Goal: Information Seeking & Learning: Learn about a topic

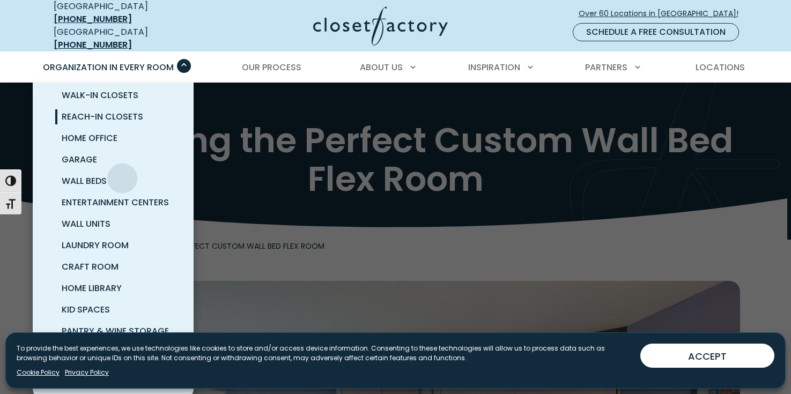
scroll to position [63, 0]
click at [107, 187] on span "Wall Beds" at bounding box center [84, 181] width 45 height 12
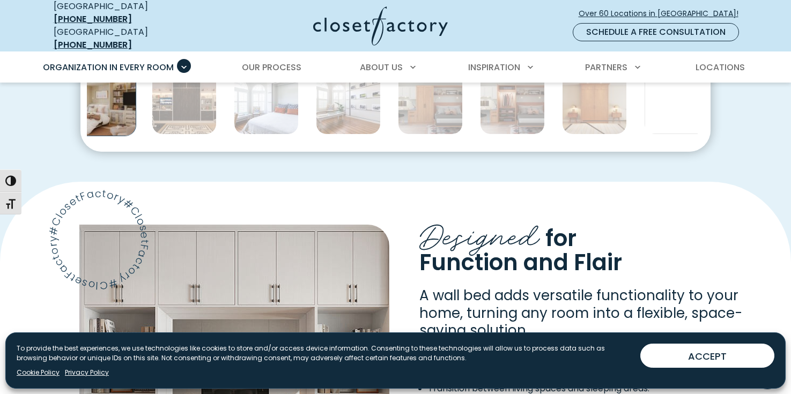
scroll to position [689, 0]
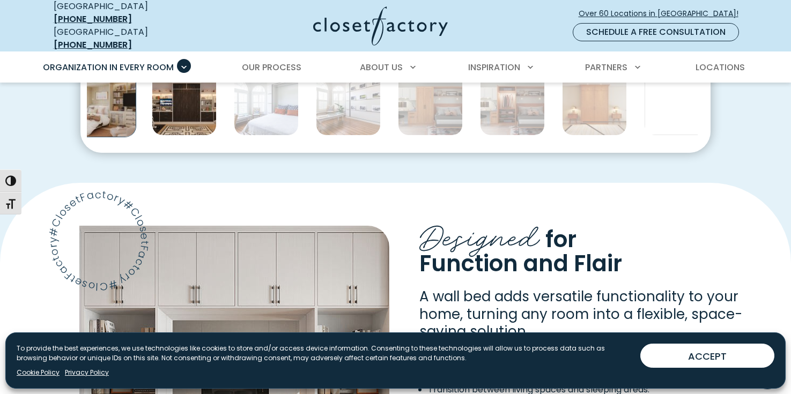
click at [217, 136] on img "Thumbnail Gallery" at bounding box center [184, 103] width 65 height 65
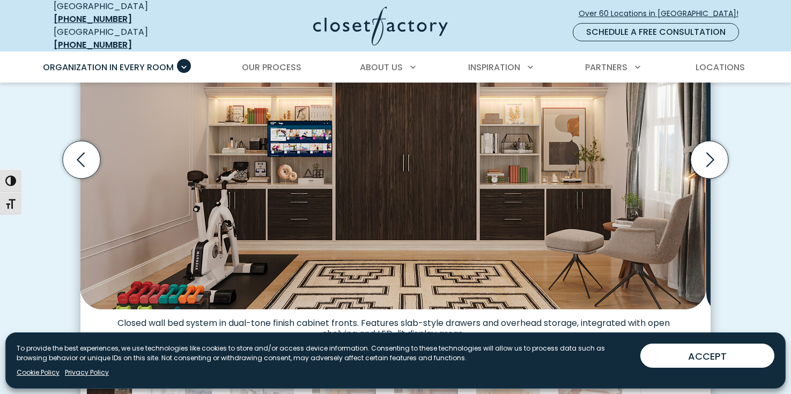
scroll to position [412, 0]
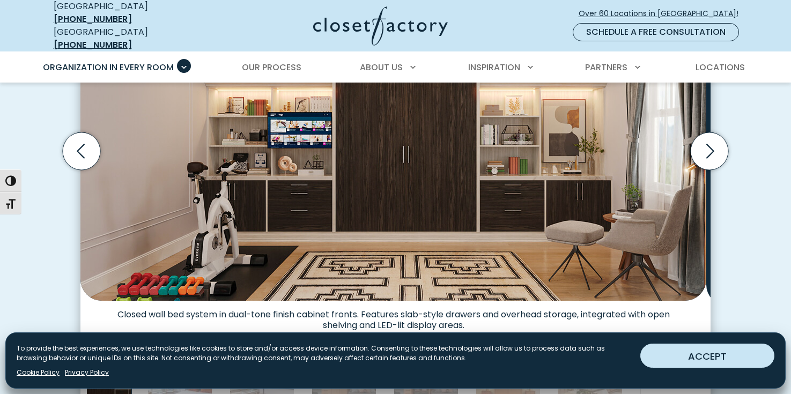
click at [683, 351] on button "ACCEPT" at bounding box center [707, 356] width 134 height 24
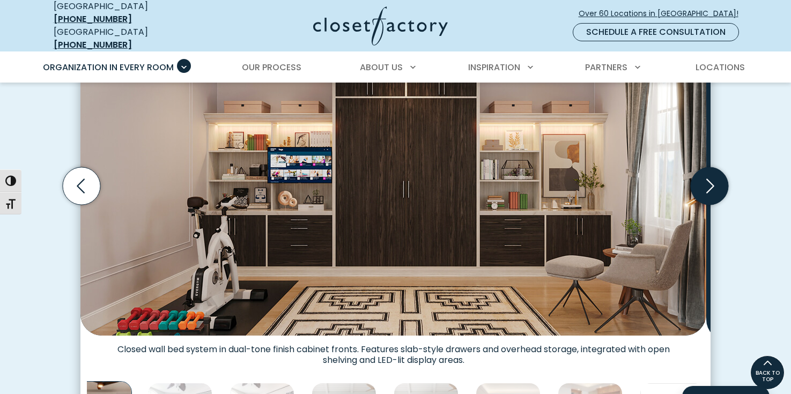
scroll to position [374, 0]
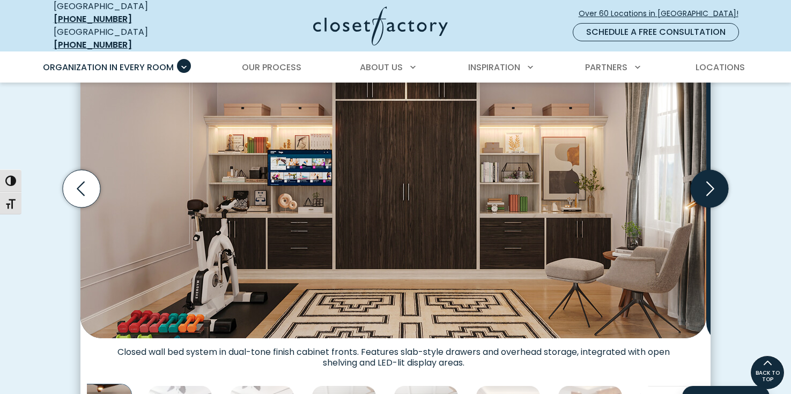
click at [711, 207] on icon "Next slide" at bounding box center [709, 189] width 38 height 38
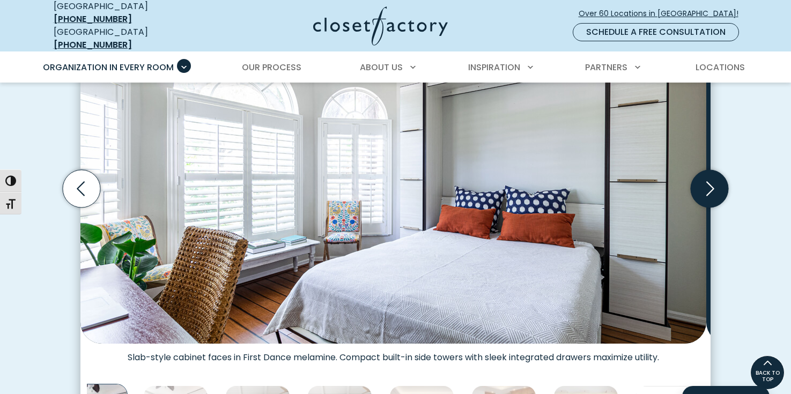
click at [711, 207] on icon "Next slide" at bounding box center [709, 189] width 38 height 38
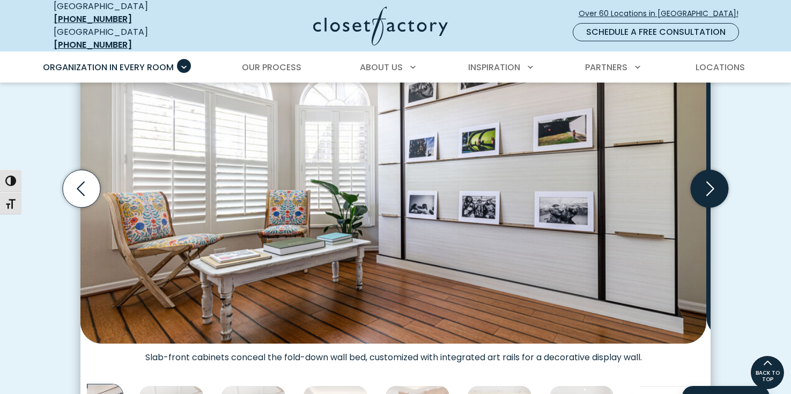
click at [710, 207] on icon "Next slide" at bounding box center [709, 189] width 38 height 38
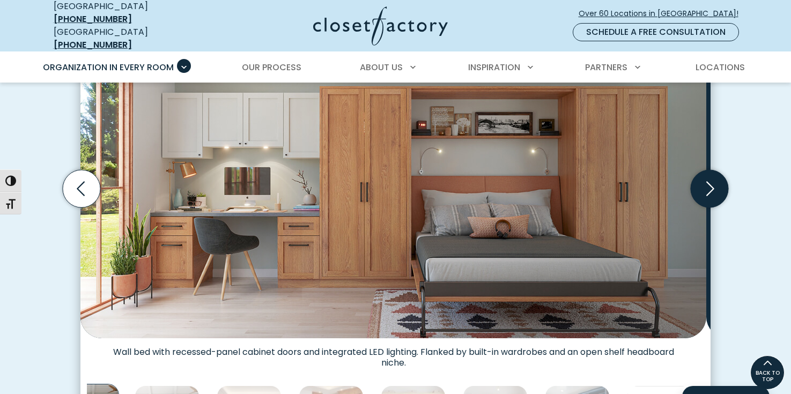
click at [710, 207] on icon "Next slide" at bounding box center [709, 189] width 38 height 38
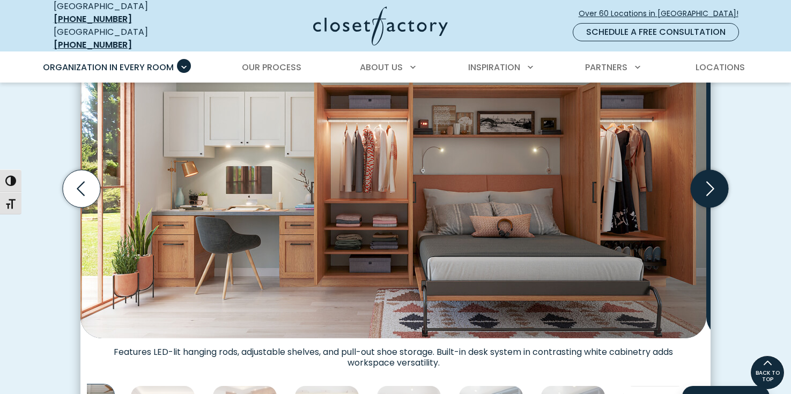
click at [710, 207] on icon "Next slide" at bounding box center [709, 189] width 38 height 38
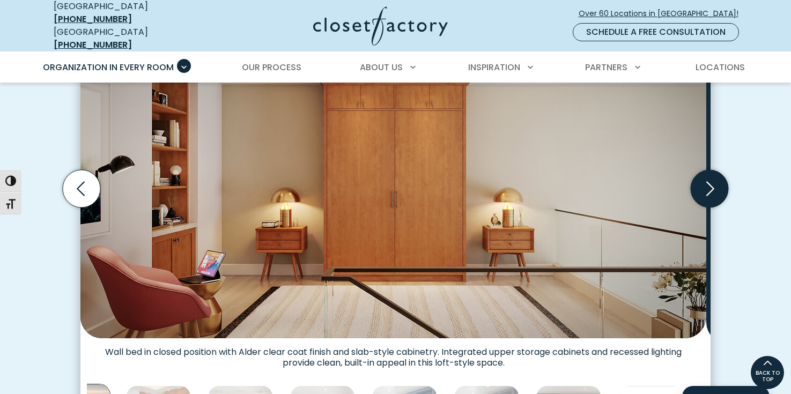
click at [710, 207] on icon "Next slide" at bounding box center [709, 189] width 38 height 38
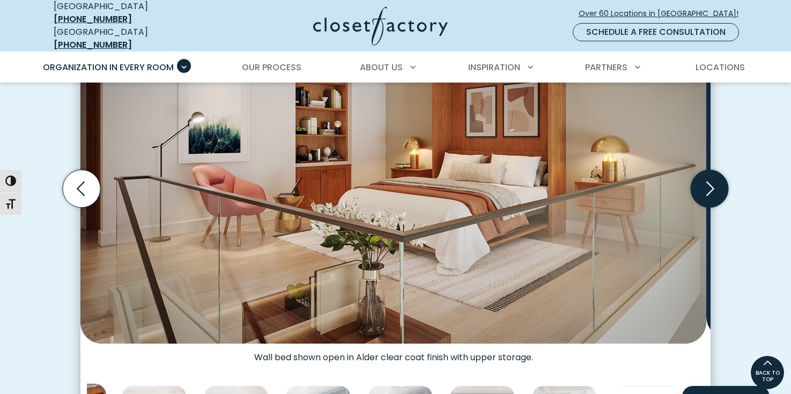
click at [710, 207] on icon "Next slide" at bounding box center [709, 189] width 38 height 38
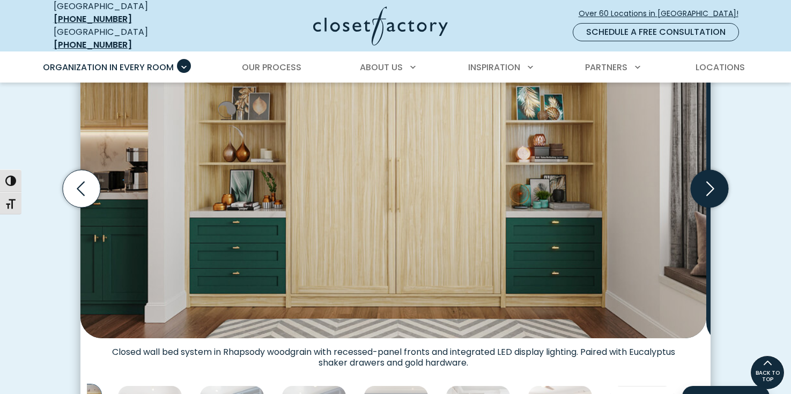
click at [710, 207] on icon "Next slide" at bounding box center [709, 189] width 38 height 38
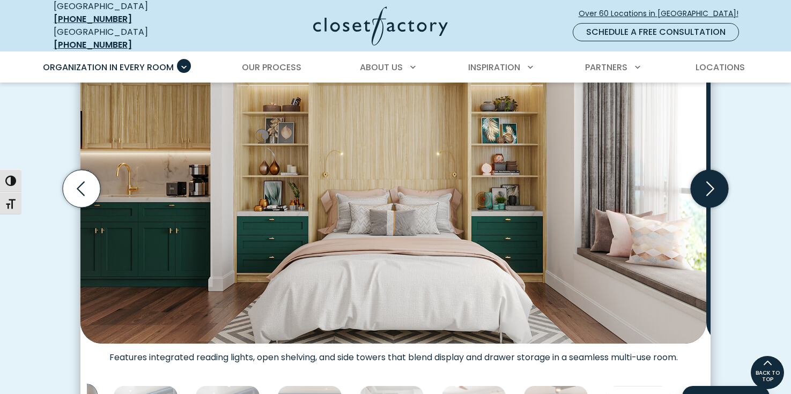
click at [710, 207] on icon "Next slide" at bounding box center [709, 189] width 38 height 38
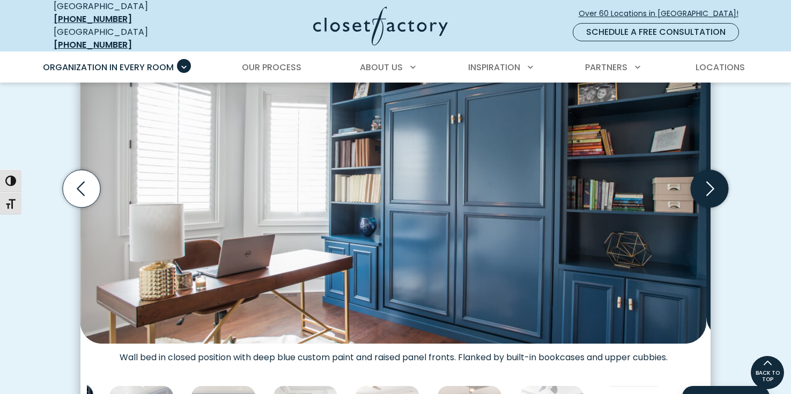
click at [710, 207] on icon "Next slide" at bounding box center [709, 189] width 38 height 38
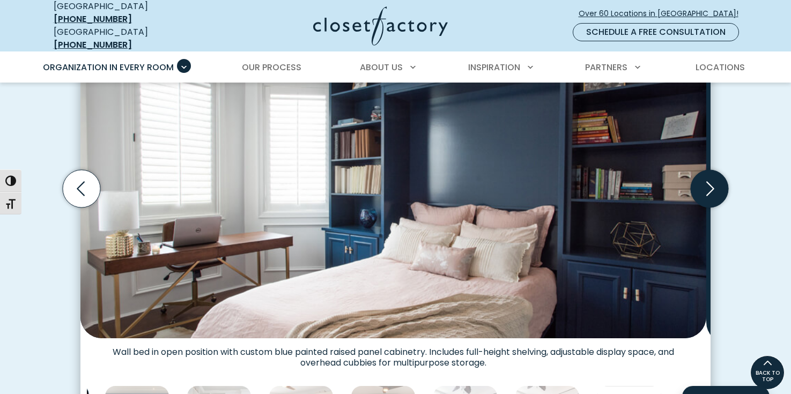
click at [710, 196] on icon "Next slide" at bounding box center [710, 188] width 8 height 14
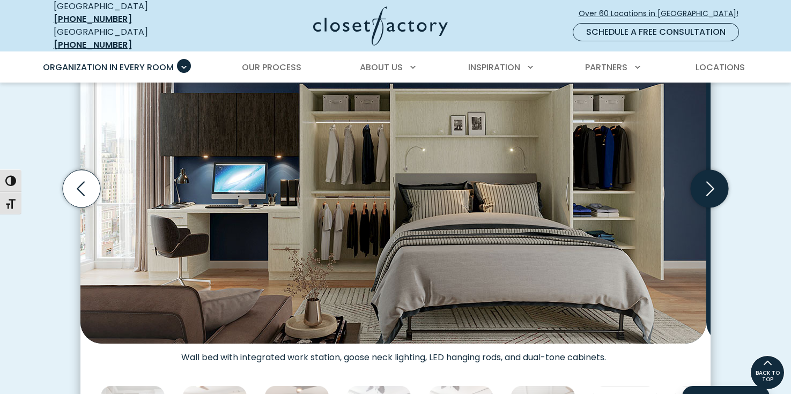
click at [710, 196] on icon "Next slide" at bounding box center [710, 188] width 8 height 14
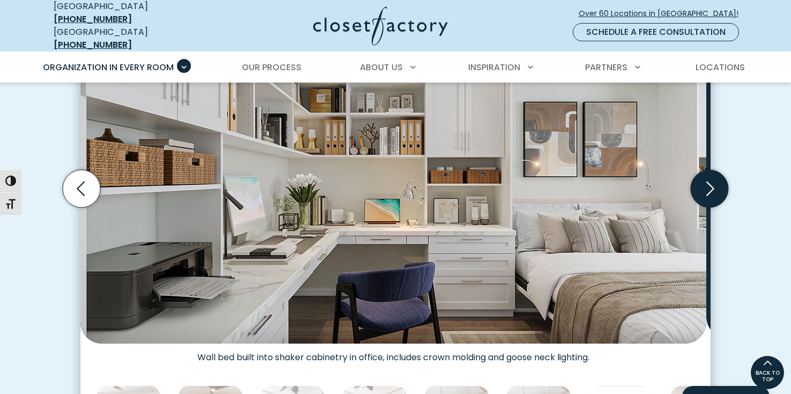
click at [710, 196] on icon "Next slide" at bounding box center [710, 188] width 8 height 14
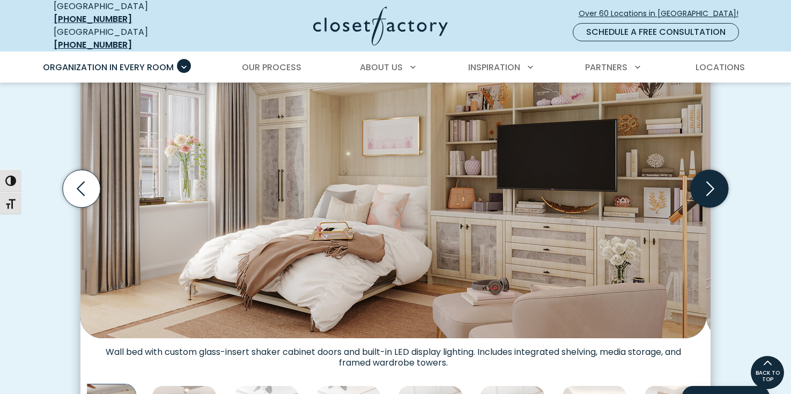
click at [710, 196] on icon "Next slide" at bounding box center [710, 188] width 8 height 14
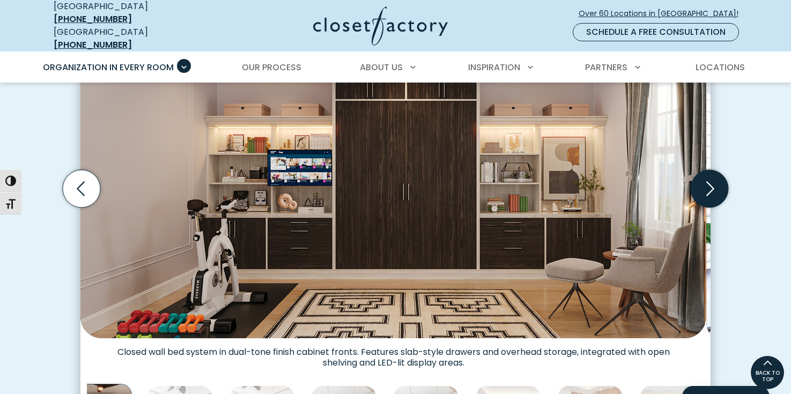
click at [710, 196] on icon "Next slide" at bounding box center [710, 188] width 8 height 14
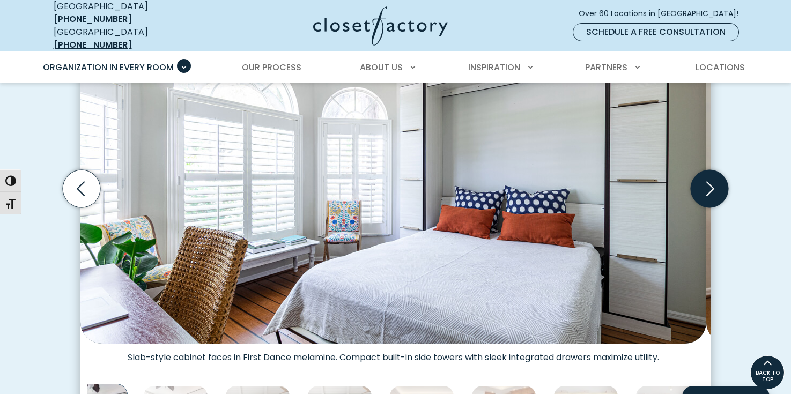
click at [710, 196] on icon "Next slide" at bounding box center [710, 188] width 8 height 14
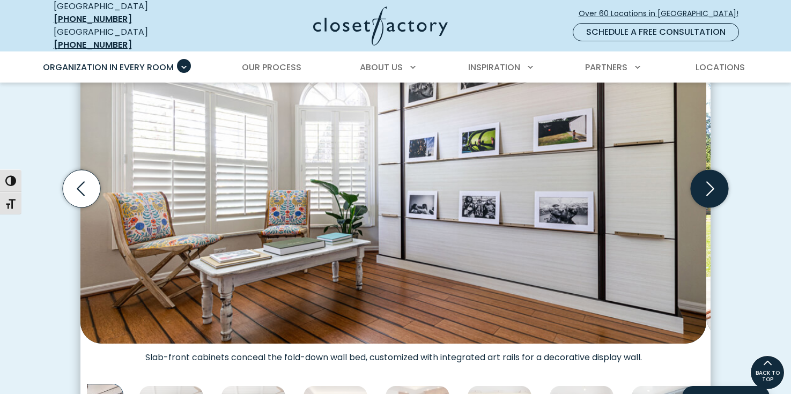
click at [710, 196] on icon "Next slide" at bounding box center [710, 188] width 8 height 14
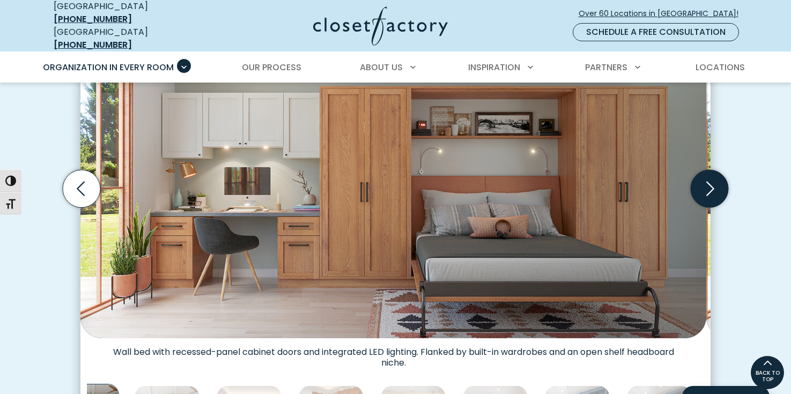
click at [710, 196] on icon "Next slide" at bounding box center [710, 188] width 8 height 14
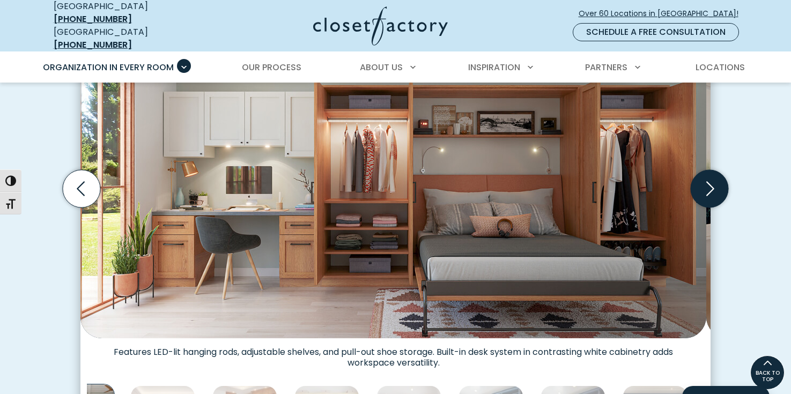
click at [710, 196] on icon "Next slide" at bounding box center [710, 188] width 8 height 14
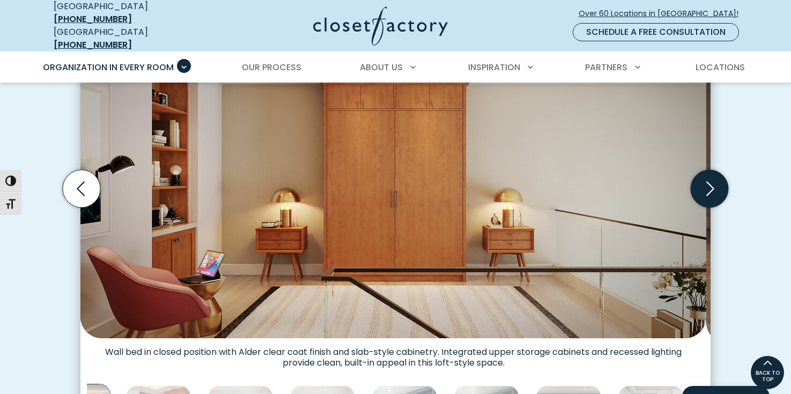
click at [710, 196] on icon "Next slide" at bounding box center [710, 188] width 8 height 14
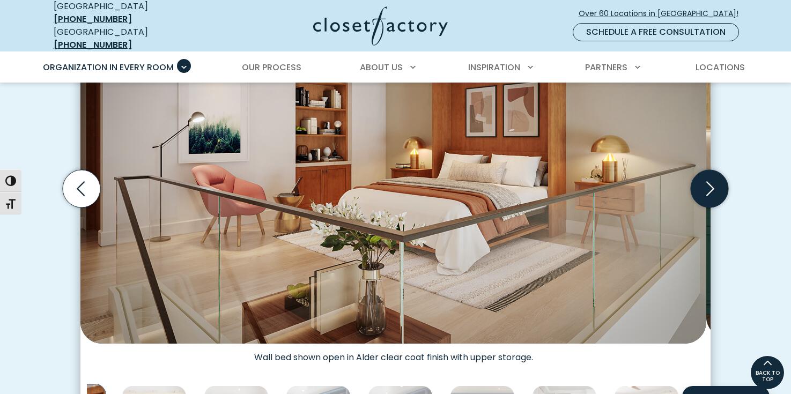
click at [710, 196] on icon "Next slide" at bounding box center [710, 188] width 8 height 14
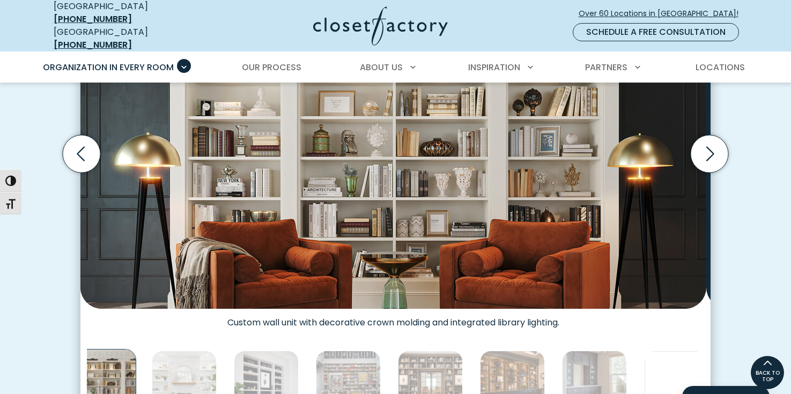
scroll to position [361, 0]
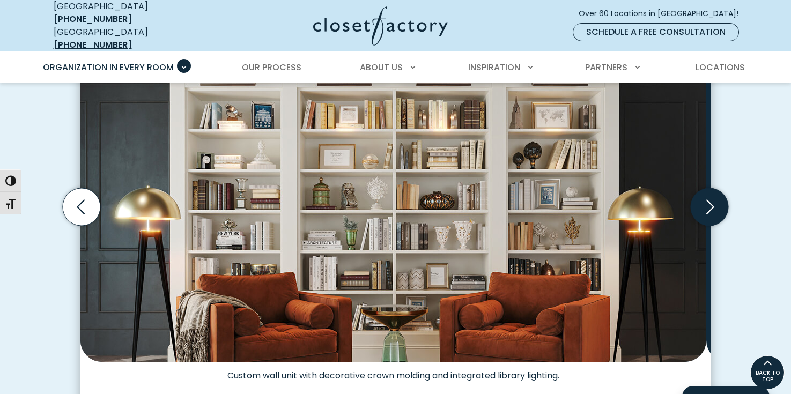
click at [705, 226] on icon "Next slide" at bounding box center [709, 207] width 38 height 38
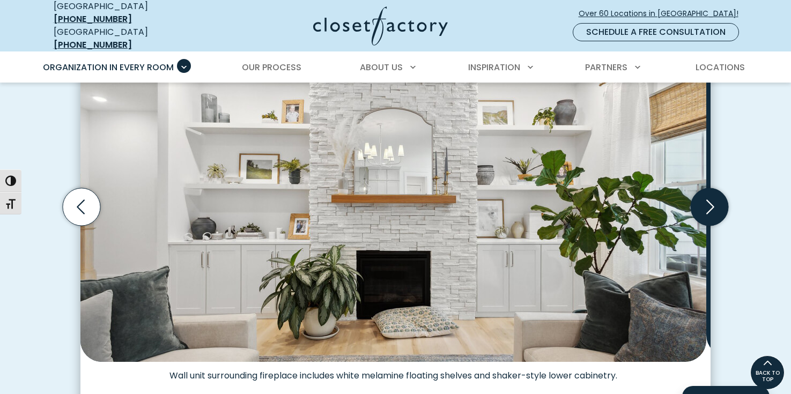
click at [705, 226] on icon "Next slide" at bounding box center [709, 207] width 38 height 38
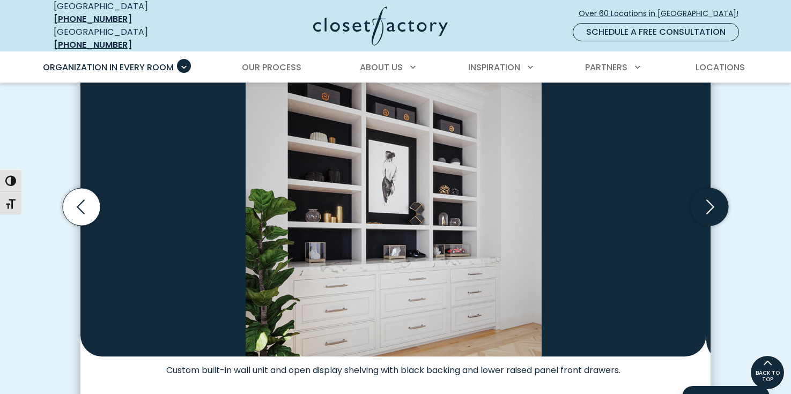
click at [705, 226] on icon "Next slide" at bounding box center [709, 207] width 38 height 38
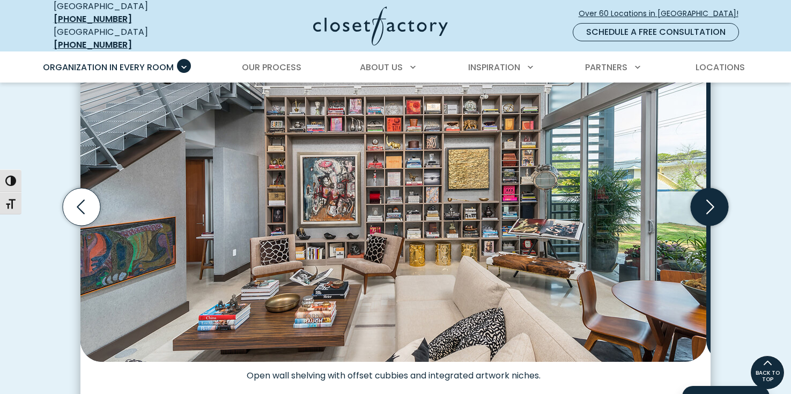
click at [705, 226] on icon "Next slide" at bounding box center [709, 207] width 38 height 38
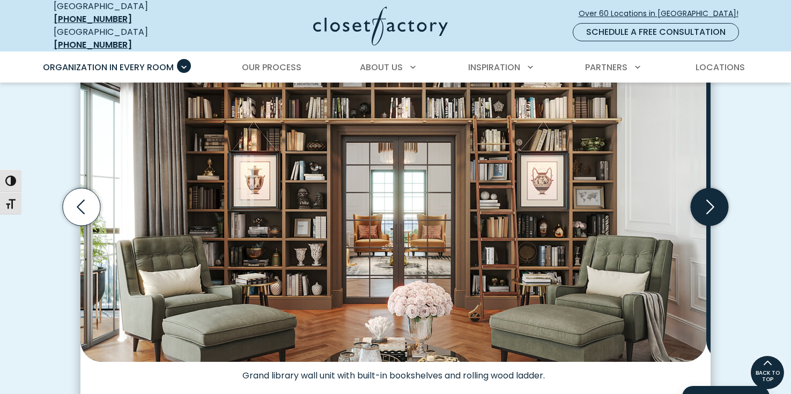
click at [709, 226] on icon "Next slide" at bounding box center [709, 207] width 38 height 38
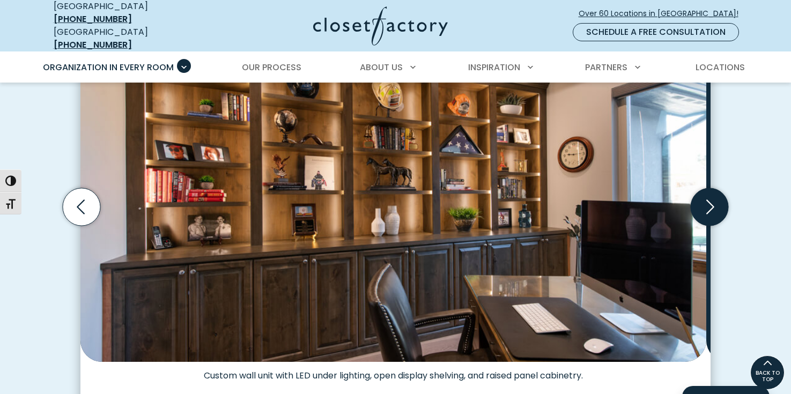
click at [709, 226] on icon "Next slide" at bounding box center [709, 207] width 38 height 38
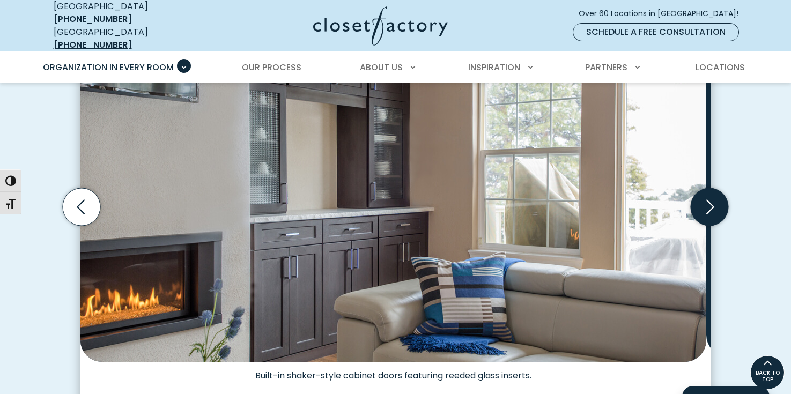
click at [709, 226] on icon "Next slide" at bounding box center [709, 207] width 38 height 38
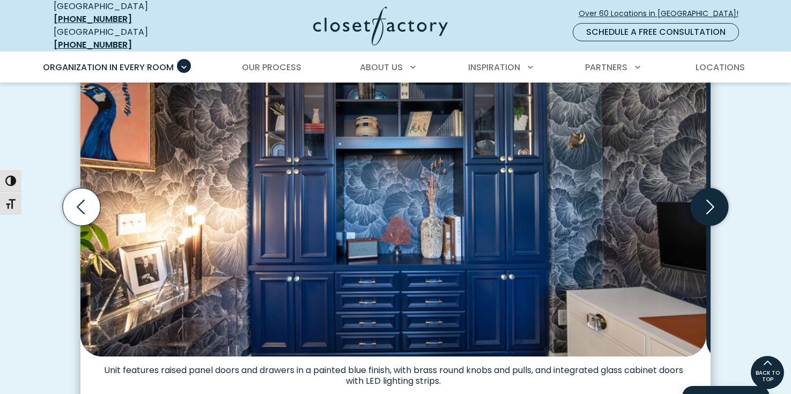
click at [709, 226] on icon "Next slide" at bounding box center [709, 207] width 38 height 38
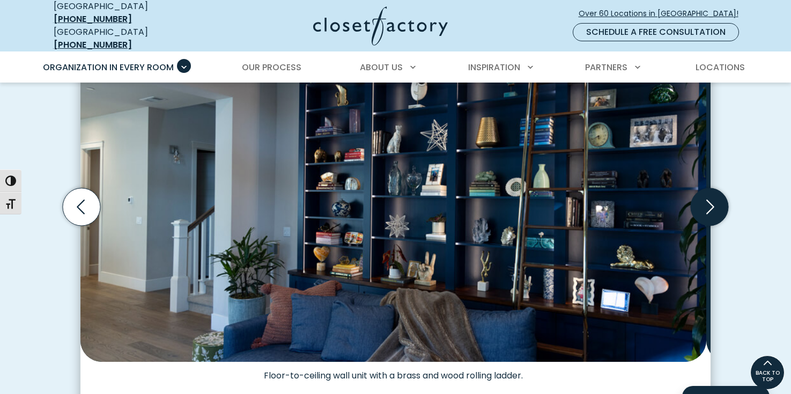
click at [709, 226] on icon "Next slide" at bounding box center [709, 207] width 38 height 38
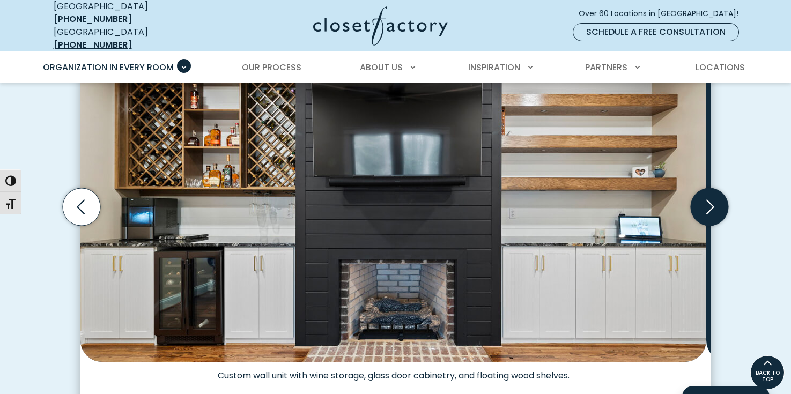
click at [710, 226] on icon "Next slide" at bounding box center [709, 207] width 38 height 38
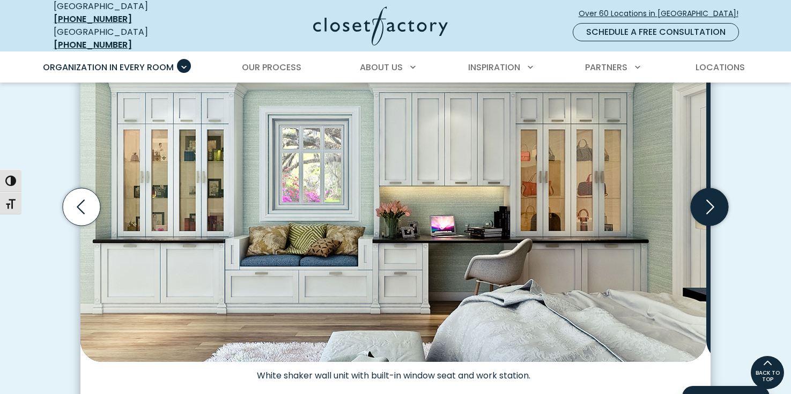
click at [710, 226] on icon "Next slide" at bounding box center [709, 207] width 38 height 38
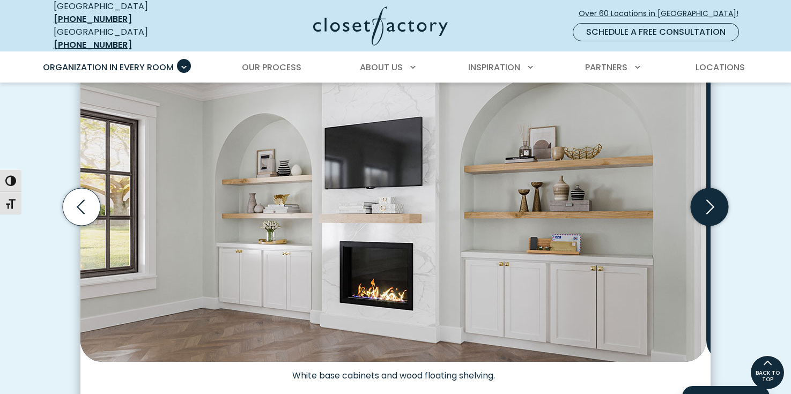
click at [710, 214] on icon "Next slide" at bounding box center [710, 206] width 8 height 14
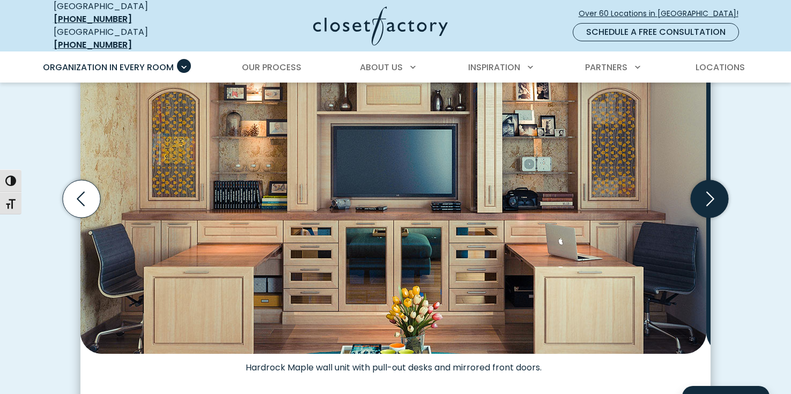
scroll to position [370, 0]
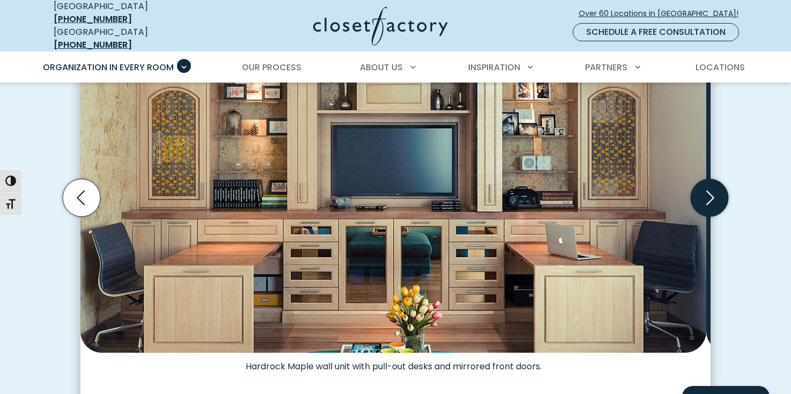
click at [708, 217] on icon "Next slide" at bounding box center [709, 198] width 38 height 38
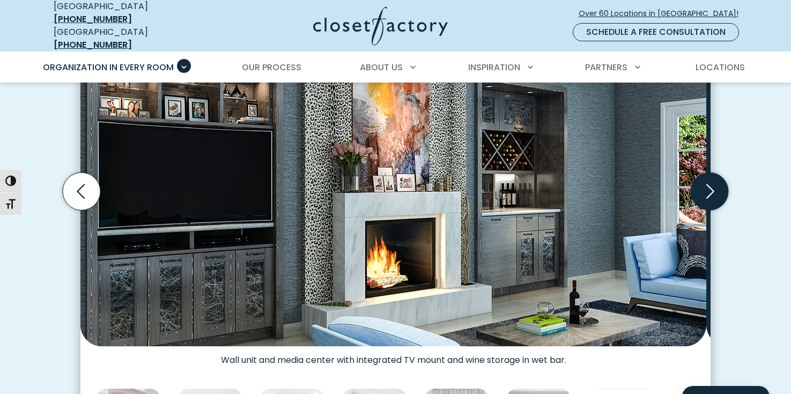
scroll to position [377, 0]
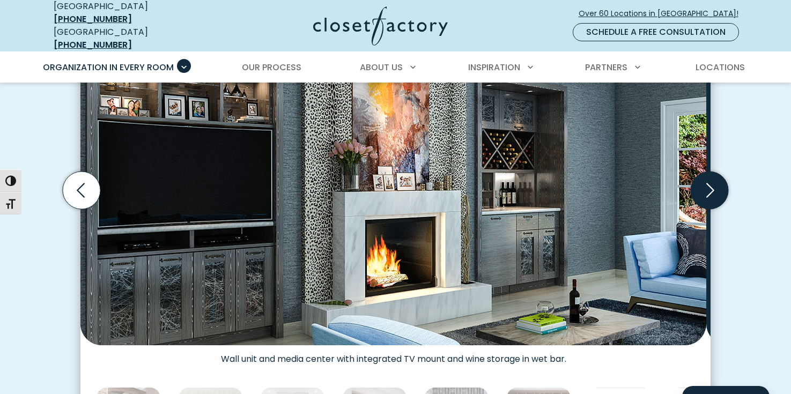
click at [707, 209] on icon "Next slide" at bounding box center [709, 191] width 38 height 38
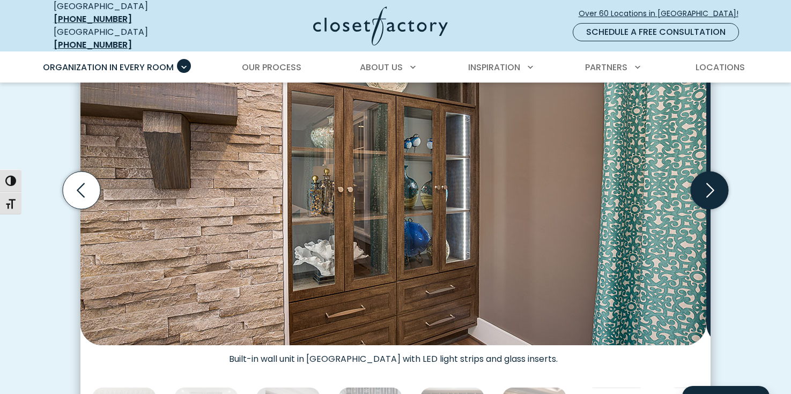
click at [709, 209] on icon "Next slide" at bounding box center [709, 191] width 38 height 38
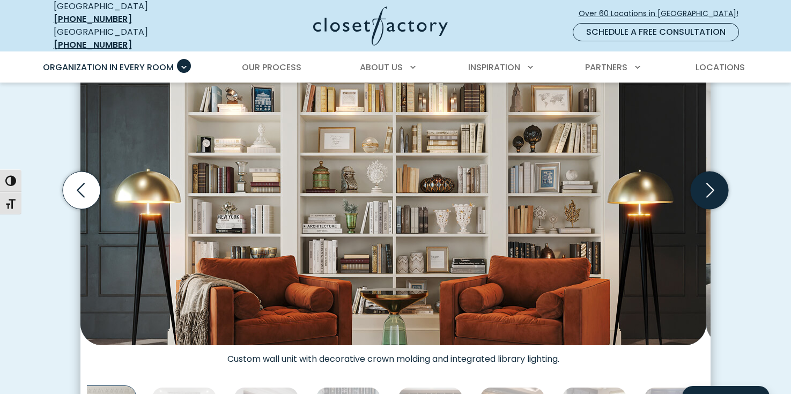
click at [711, 209] on icon "Next slide" at bounding box center [709, 191] width 38 height 38
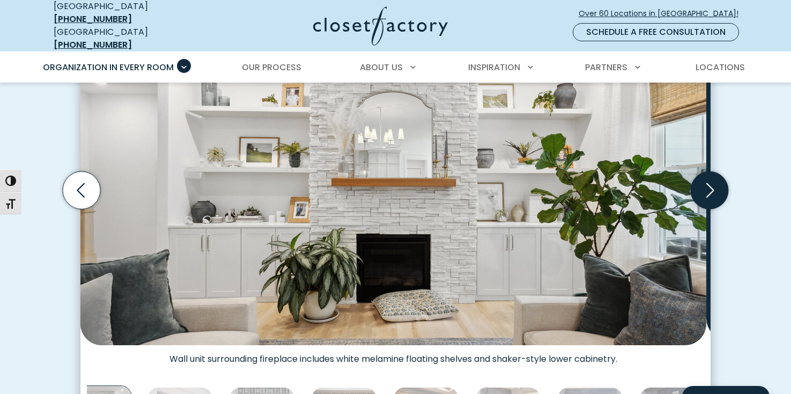
click at [709, 209] on icon "Next slide" at bounding box center [709, 191] width 38 height 38
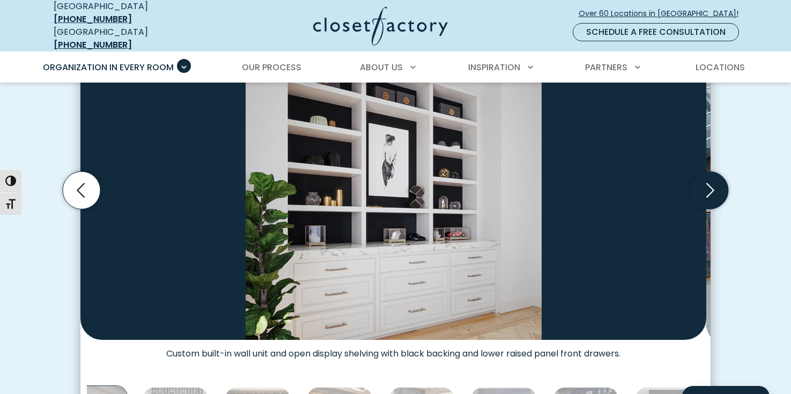
click at [709, 209] on icon "Next slide" at bounding box center [709, 191] width 38 height 38
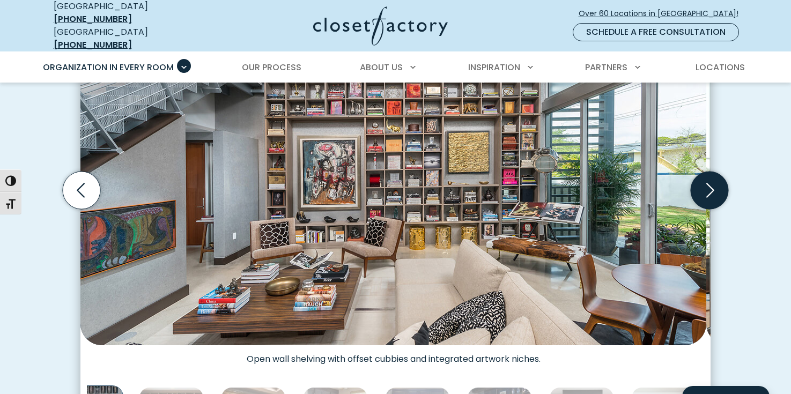
click at [709, 209] on icon "Next slide" at bounding box center [709, 191] width 38 height 38
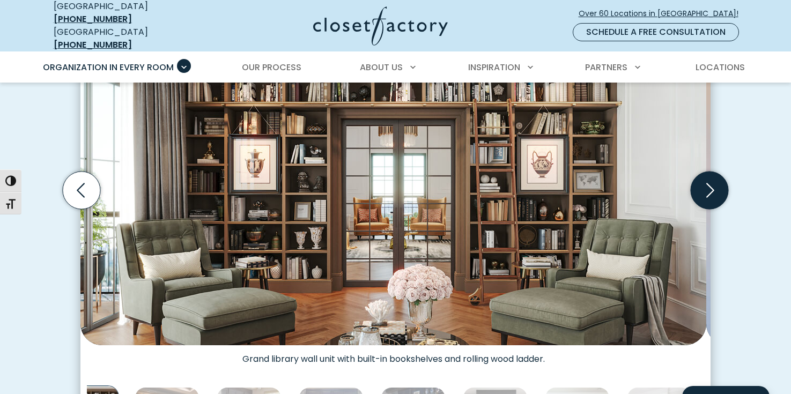
click at [709, 209] on icon "Next slide" at bounding box center [709, 191] width 38 height 38
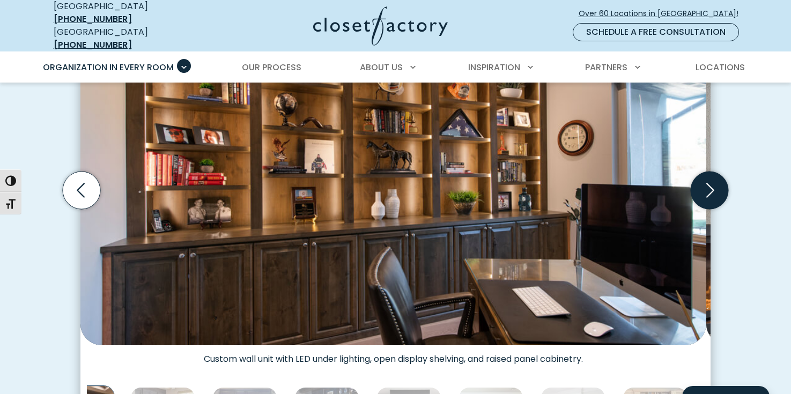
click at [709, 209] on icon "Next slide" at bounding box center [709, 191] width 38 height 38
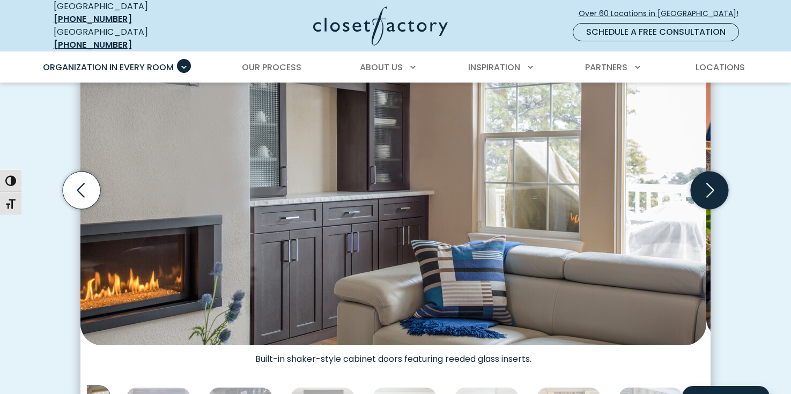
click at [709, 209] on icon "Next slide" at bounding box center [709, 191] width 38 height 38
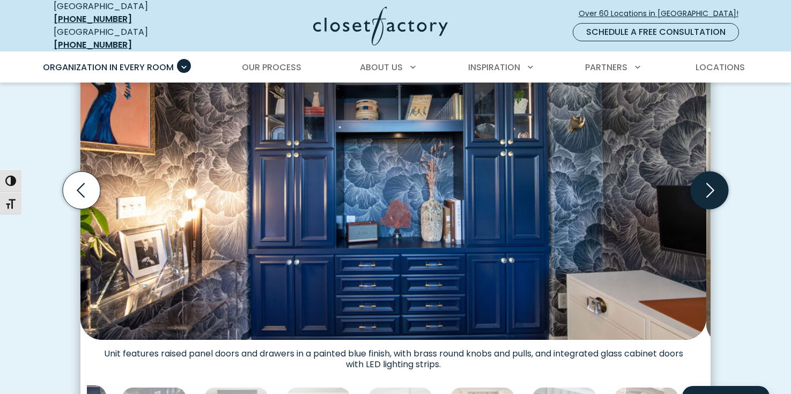
click at [709, 209] on icon "Next slide" at bounding box center [709, 191] width 38 height 38
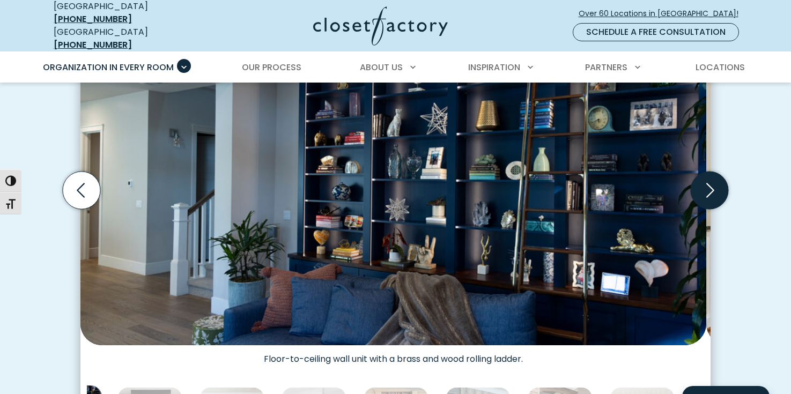
click at [709, 197] on icon "Next slide" at bounding box center [710, 190] width 8 height 14
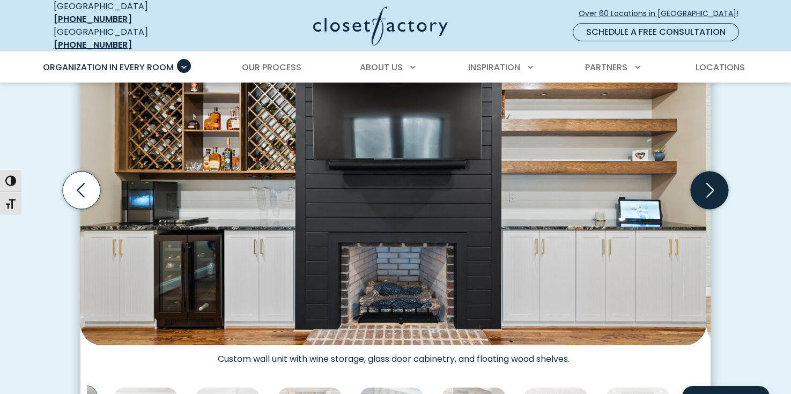
click at [709, 197] on icon "Next slide" at bounding box center [710, 190] width 8 height 14
